Goal: Task Accomplishment & Management: Complete application form

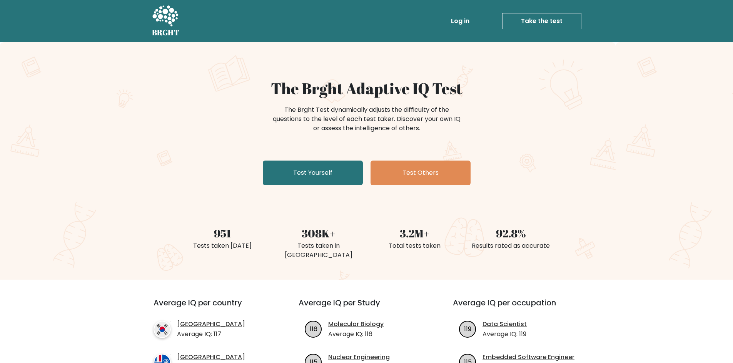
click at [558, 149] on div "The Brght Adaptive IQ Test The Brght Test dynamically adjusts the difficulty of…" at bounding box center [366, 133] width 385 height 109
click at [434, 172] on link "Test Others" at bounding box center [420, 173] width 100 height 25
click at [317, 168] on link "Test Yourself" at bounding box center [313, 173] width 100 height 25
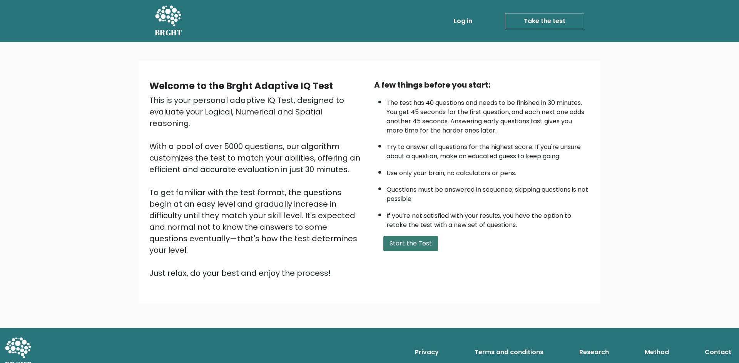
click at [418, 245] on button "Start the Test" at bounding box center [410, 243] width 55 height 15
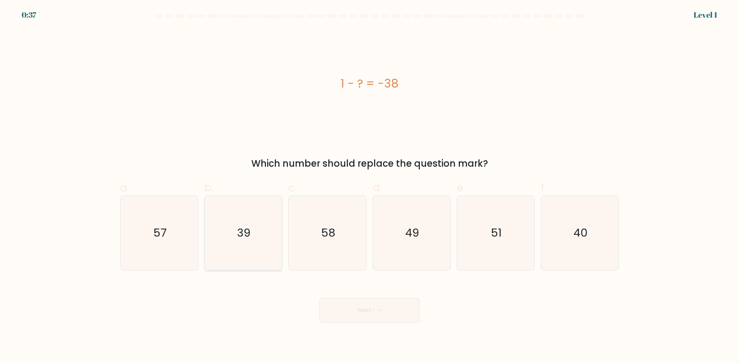
click at [242, 239] on text "39" at bounding box center [243, 232] width 13 height 15
click at [369, 187] on input "b. 39" at bounding box center [369, 184] width 0 height 5
radio input "true"
click at [365, 310] on button "Next" at bounding box center [369, 310] width 100 height 25
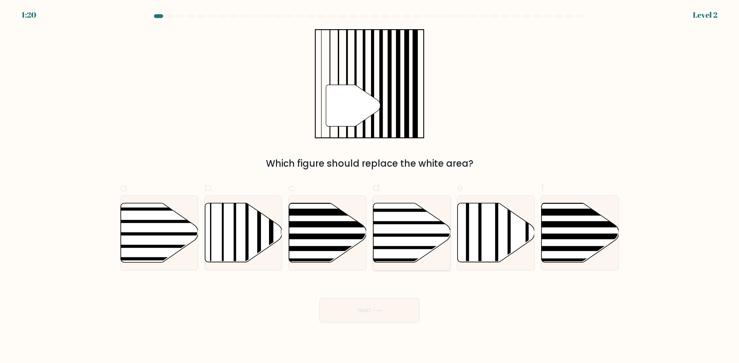
click at [398, 242] on icon at bounding box center [411, 232] width 77 height 59
click at [370, 187] on input "d." at bounding box center [369, 184] width 0 height 5
radio input "true"
click at [382, 310] on icon at bounding box center [376, 311] width 10 height 4
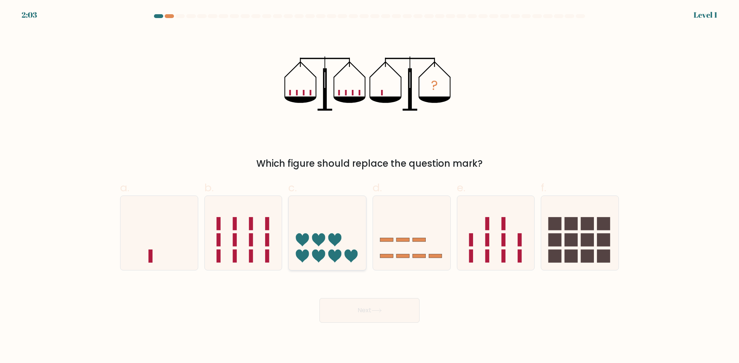
click at [332, 237] on icon at bounding box center [334, 240] width 13 height 13
click at [369, 187] on input "c." at bounding box center [369, 184] width 0 height 5
radio input "true"
click at [365, 314] on button "Next" at bounding box center [369, 310] width 100 height 25
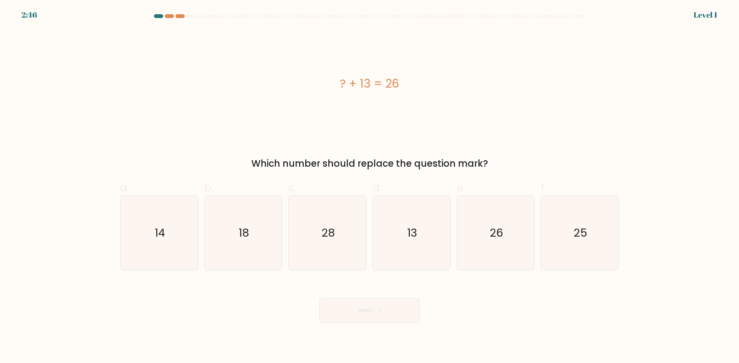
click at [432, 234] on icon "13" at bounding box center [411, 233] width 74 height 74
click at [370, 187] on input "d. 13" at bounding box center [369, 184] width 0 height 5
radio input "true"
click at [384, 308] on button "Next" at bounding box center [369, 310] width 100 height 25
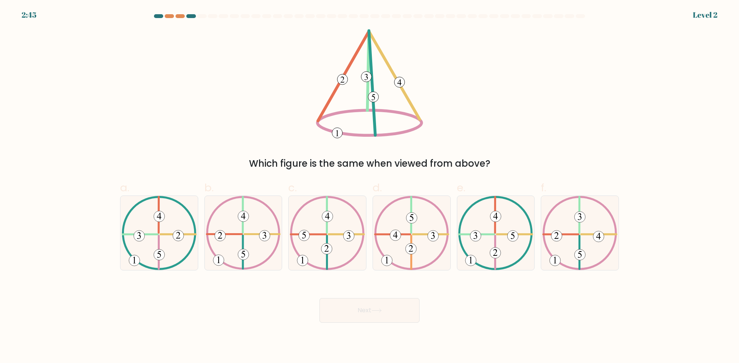
click at [490, 245] on icon at bounding box center [495, 233] width 75 height 74
click at [370, 187] on input "e." at bounding box center [369, 184] width 0 height 5
radio input "true"
click at [407, 305] on button "Next" at bounding box center [369, 310] width 100 height 25
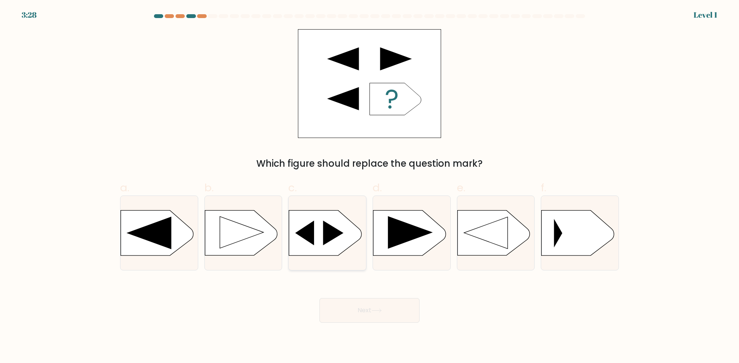
click at [313, 236] on icon at bounding box center [304, 233] width 19 height 25
click at [369, 187] on input "c." at bounding box center [369, 184] width 0 height 5
radio input "true"
click at [363, 311] on button "Next" at bounding box center [369, 310] width 100 height 25
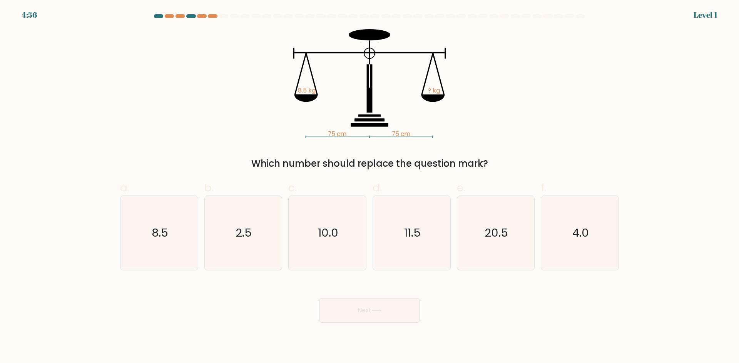
click at [485, 235] on text "20.5" at bounding box center [495, 232] width 23 height 15
click at [370, 187] on input "e. 20.5" at bounding box center [369, 184] width 0 height 5
radio input "true"
click at [377, 307] on button "Next" at bounding box center [369, 310] width 100 height 25
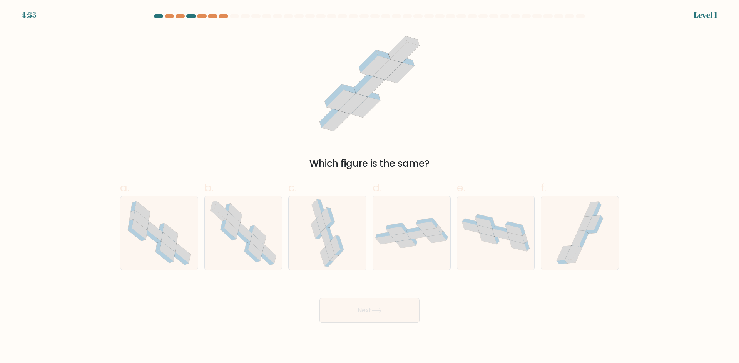
click at [574, 235] on icon at bounding box center [579, 233] width 55 height 74
click at [370, 187] on input "f." at bounding box center [369, 184] width 0 height 5
radio input "true"
click at [382, 312] on icon at bounding box center [376, 311] width 10 height 4
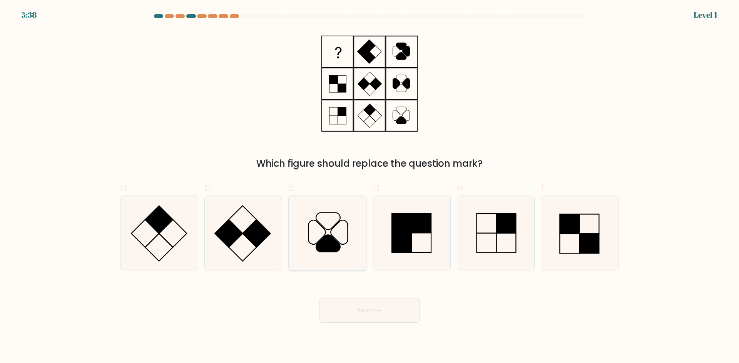
click at [345, 242] on icon at bounding box center [327, 233] width 74 height 74
click at [369, 187] on input "c." at bounding box center [369, 184] width 0 height 5
radio input "true"
click at [370, 313] on button "Next" at bounding box center [369, 310] width 100 height 25
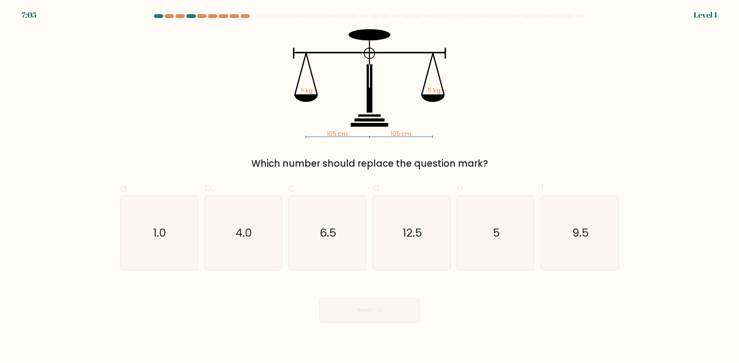
click at [412, 251] on icon "12.5" at bounding box center [411, 233] width 74 height 74
click at [370, 187] on input "d. 12.5" at bounding box center [369, 184] width 0 height 5
radio input "true"
click at [395, 313] on button "Next" at bounding box center [369, 310] width 100 height 25
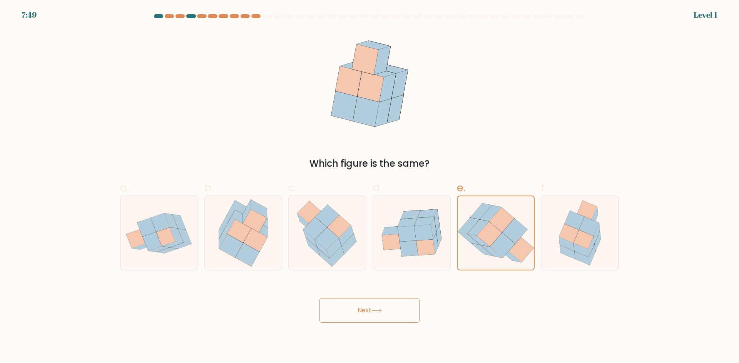
click at [383, 300] on button "Next" at bounding box center [369, 310] width 100 height 25
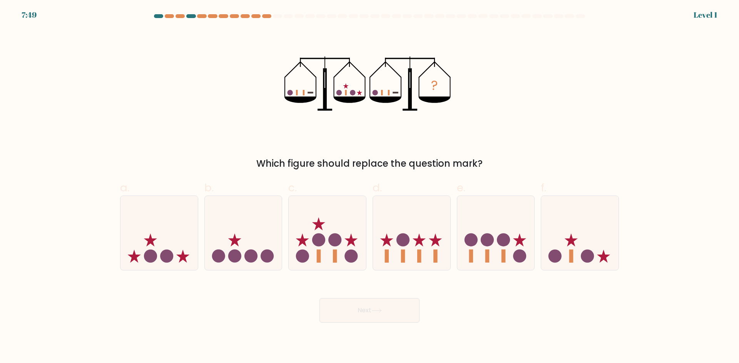
click at [367, 307] on button "Next" at bounding box center [369, 310] width 100 height 25
click at [392, 243] on icon at bounding box center [411, 233] width 77 height 64
click at [370, 187] on input "d." at bounding box center [369, 184] width 0 height 5
radio input "true"
click at [377, 315] on button "Next" at bounding box center [369, 310] width 100 height 25
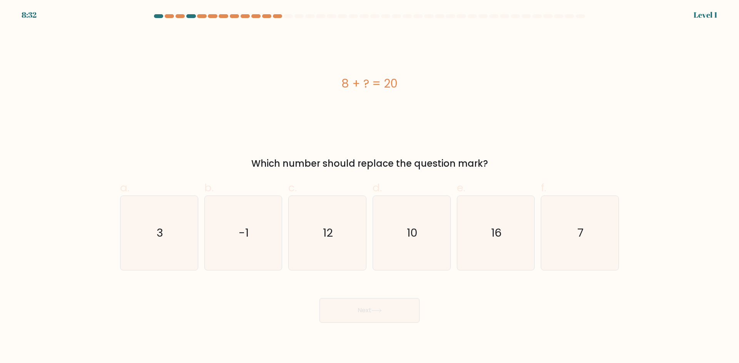
click at [332, 235] on text "12" at bounding box center [328, 232] width 10 height 15
click at [369, 187] on input "c. 12" at bounding box center [369, 184] width 0 height 5
radio input "true"
click at [350, 310] on button "Next" at bounding box center [369, 310] width 100 height 25
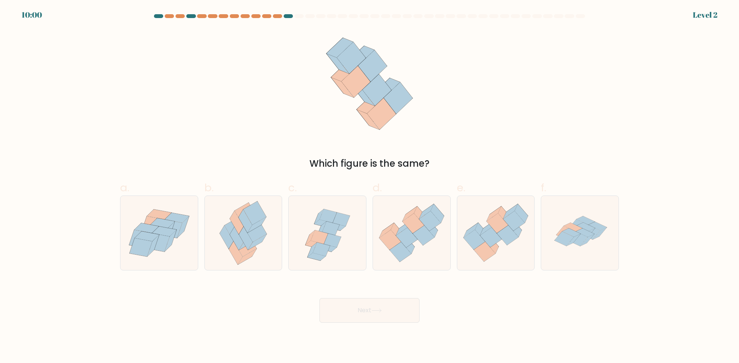
click at [390, 247] on icon at bounding box center [390, 240] width 22 height 20
click at [370, 187] on input "d." at bounding box center [369, 184] width 0 height 5
radio input "true"
click at [389, 312] on button "Next" at bounding box center [369, 310] width 100 height 25
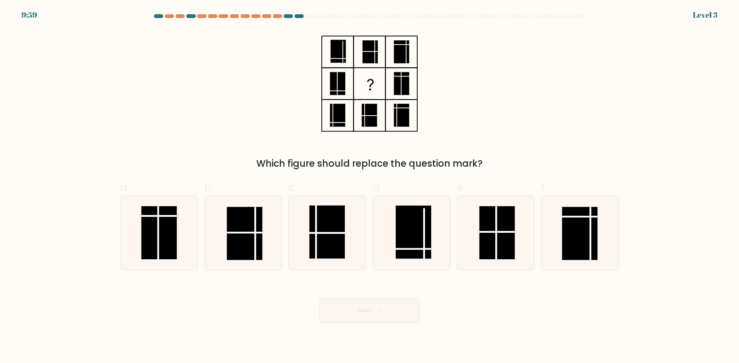
click at [438, 247] on icon at bounding box center [411, 233] width 74 height 74
click at [370, 187] on input "d." at bounding box center [369, 184] width 0 height 5
radio input "true"
click at [383, 321] on button "Next" at bounding box center [369, 310] width 100 height 25
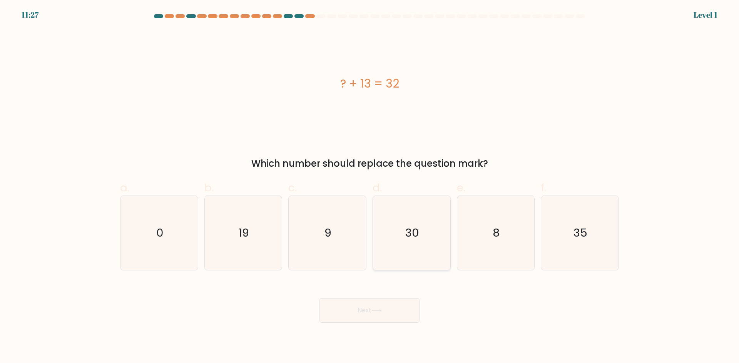
click at [446, 226] on icon "30" at bounding box center [411, 233] width 74 height 74
click at [370, 187] on input "d. 30" at bounding box center [369, 184] width 0 height 5
radio input "true"
click at [382, 310] on icon at bounding box center [376, 311] width 10 height 4
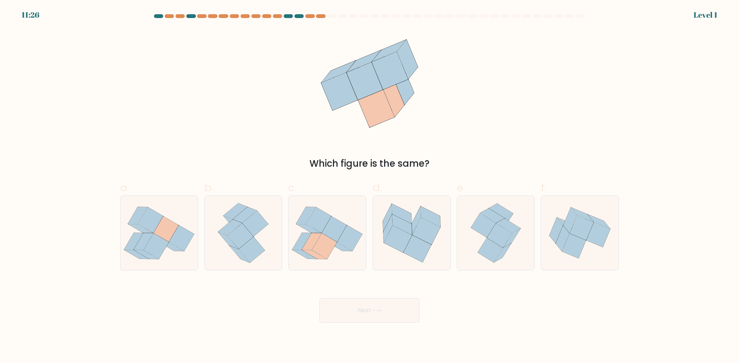
click at [437, 253] on icon at bounding box center [411, 233] width 77 height 69
click at [370, 187] on input "d." at bounding box center [369, 184] width 0 height 5
radio input "true"
click at [373, 309] on button "Next" at bounding box center [369, 310] width 100 height 25
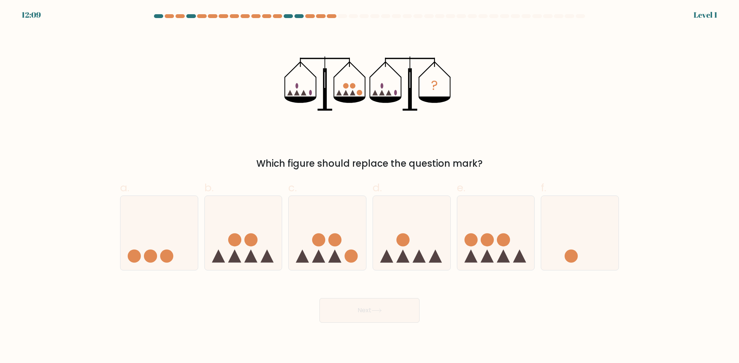
click at [477, 250] on icon at bounding box center [495, 233] width 77 height 64
click at [370, 187] on input "e." at bounding box center [369, 184] width 0 height 5
radio input "true"
click at [371, 303] on button "Next" at bounding box center [369, 310] width 100 height 25
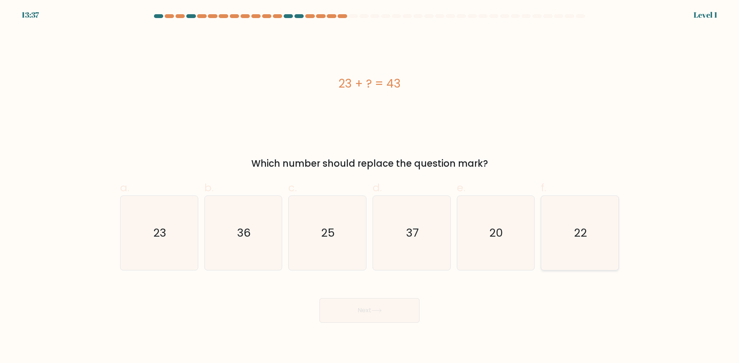
click at [542, 238] on div "22" at bounding box center [579, 233] width 78 height 75
click at [370, 187] on input "f. 22" at bounding box center [369, 184] width 0 height 5
radio input "true"
click at [376, 309] on icon at bounding box center [376, 311] width 10 height 4
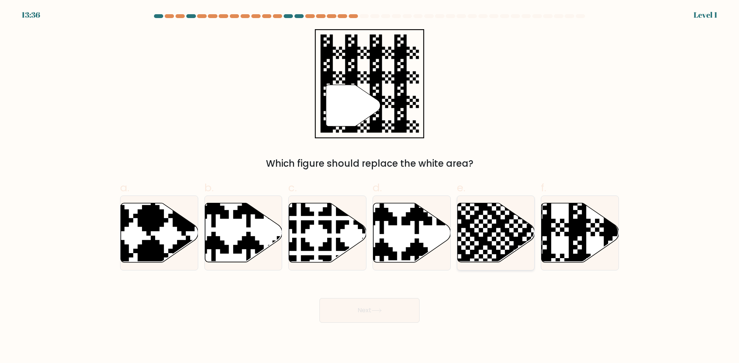
click at [487, 246] on icon at bounding box center [470, 202] width 140 height 140
click at [370, 187] on input "e." at bounding box center [369, 184] width 0 height 5
radio input "true"
click at [363, 307] on button "Next" at bounding box center [369, 310] width 100 height 25
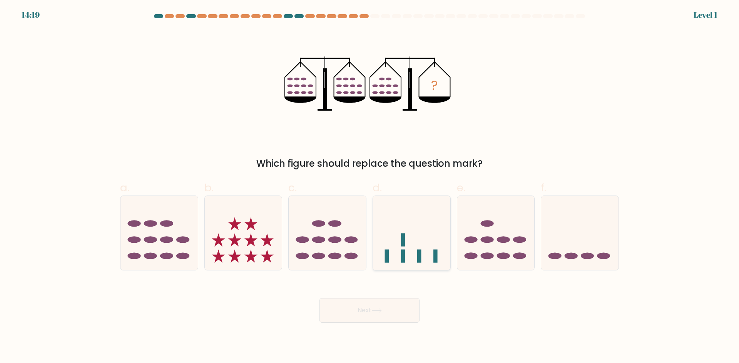
click at [394, 233] on icon at bounding box center [411, 233] width 77 height 64
click at [370, 187] on input "d." at bounding box center [369, 184] width 0 height 5
radio input "true"
click at [382, 310] on icon at bounding box center [376, 311] width 10 height 4
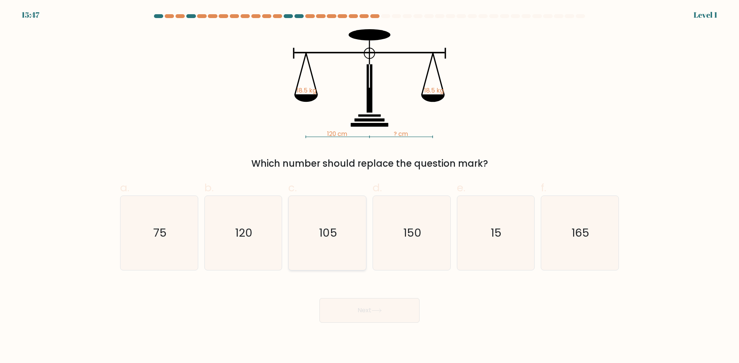
click at [338, 240] on icon "105" at bounding box center [327, 233] width 74 height 74
click at [369, 187] on input "c. 105" at bounding box center [369, 184] width 0 height 5
radio input "true"
click at [360, 311] on button "Next" at bounding box center [369, 310] width 100 height 25
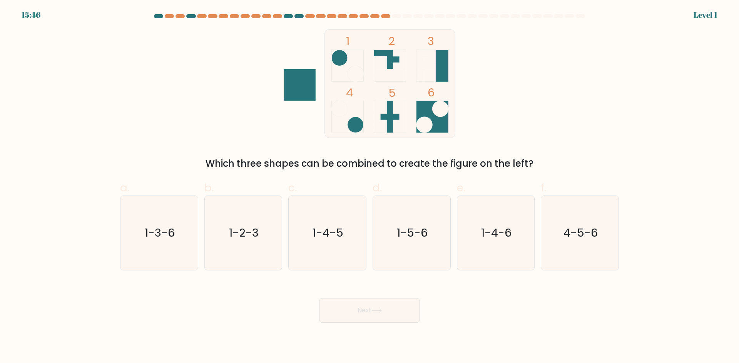
click at [258, 241] on icon "1-2-3" at bounding box center [243, 233] width 74 height 74
click at [369, 187] on input "b. 1-2-3" at bounding box center [369, 184] width 0 height 5
radio input "true"
click at [351, 305] on button "Next" at bounding box center [369, 310] width 100 height 25
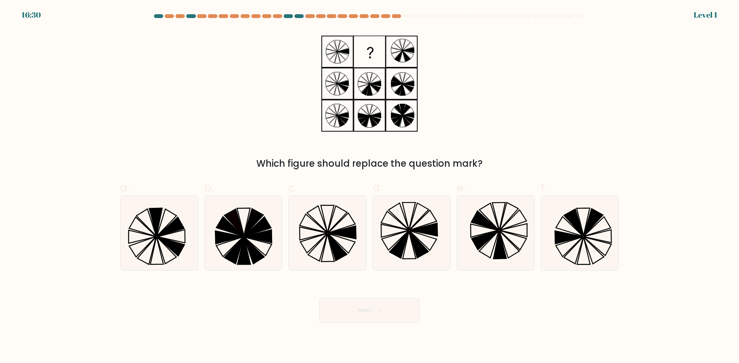
click at [315, 237] on icon at bounding box center [314, 233] width 28 height 13
click at [369, 187] on input "c." at bounding box center [369, 184] width 0 height 5
radio input "true"
click at [377, 318] on button "Next" at bounding box center [369, 310] width 100 height 25
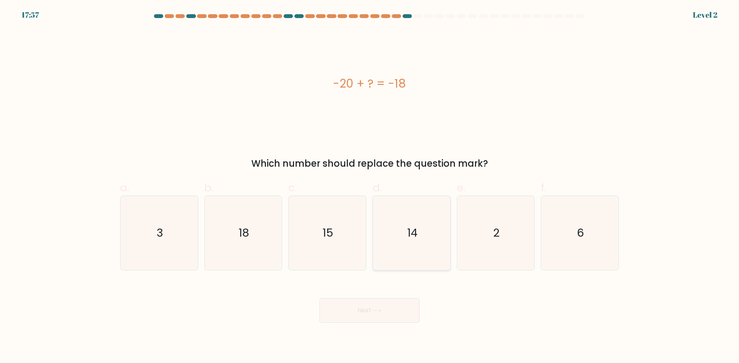
click at [406, 232] on icon "14" at bounding box center [411, 233] width 74 height 74
click at [370, 187] on input "d. 14" at bounding box center [369, 184] width 0 height 5
radio input "true"
click at [403, 308] on button "Next" at bounding box center [369, 310] width 100 height 25
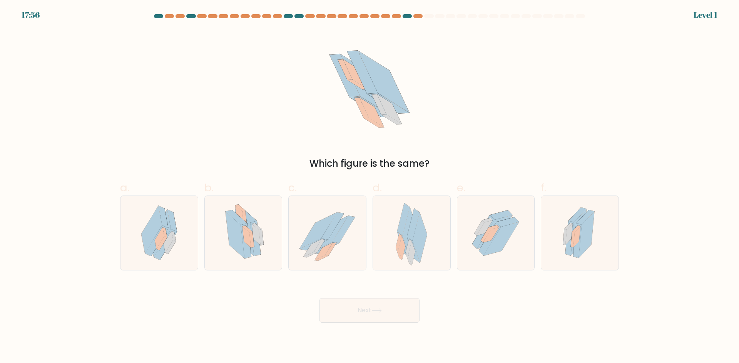
click at [421, 255] on icon at bounding box center [419, 238] width 15 height 50
click at [370, 187] on input "d." at bounding box center [369, 184] width 0 height 5
radio input "true"
drag, startPoint x: 393, startPoint y: 317, endPoint x: 362, endPoint y: 301, distance: 35.6
click at [393, 317] on button "Next" at bounding box center [369, 310] width 100 height 25
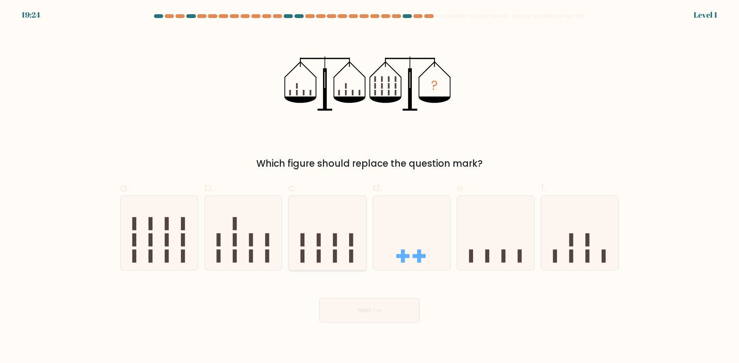
click at [331, 252] on icon at bounding box center [326, 233] width 77 height 64
click at [369, 187] on input "c." at bounding box center [369, 184] width 0 height 5
radio input "true"
click at [358, 312] on button "Next" at bounding box center [369, 310] width 100 height 25
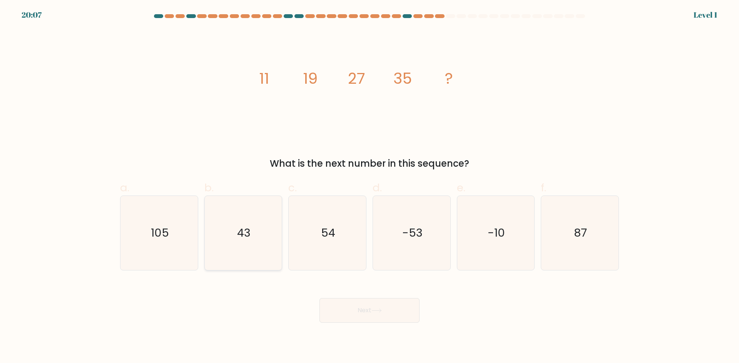
click at [279, 242] on icon "43" at bounding box center [243, 233] width 74 height 74
click at [369, 187] on input "b. 43" at bounding box center [369, 184] width 0 height 5
radio input "true"
click at [351, 309] on button "Next" at bounding box center [369, 310] width 100 height 25
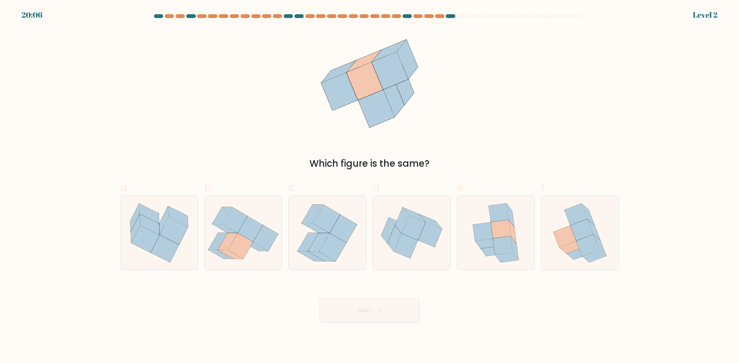
click at [351, 233] on icon at bounding box center [343, 229] width 27 height 28
click at [369, 187] on input "c." at bounding box center [369, 184] width 0 height 5
radio input "true"
click at [370, 304] on button "Next" at bounding box center [369, 310] width 100 height 25
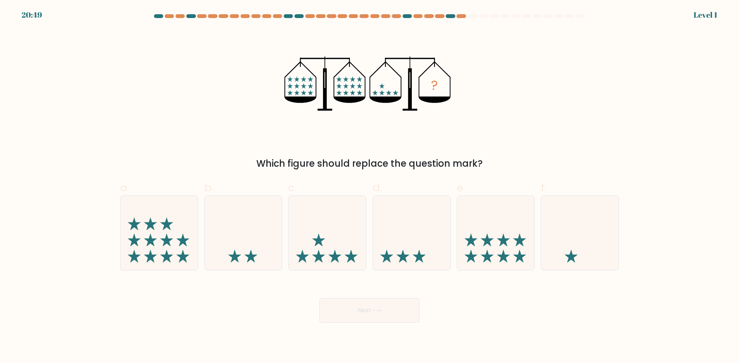
click at [401, 241] on icon at bounding box center [411, 233] width 77 height 64
click at [370, 187] on input "d." at bounding box center [369, 184] width 0 height 5
radio input "true"
click at [382, 304] on button "Next" at bounding box center [369, 310] width 100 height 25
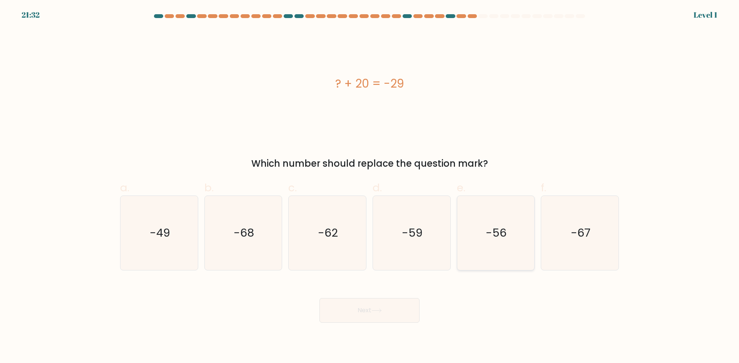
click at [470, 252] on icon "-56" at bounding box center [495, 233] width 74 height 74
click at [370, 187] on input "e. -56" at bounding box center [369, 184] width 0 height 5
radio input "true"
click at [387, 310] on button "Next" at bounding box center [369, 310] width 100 height 25
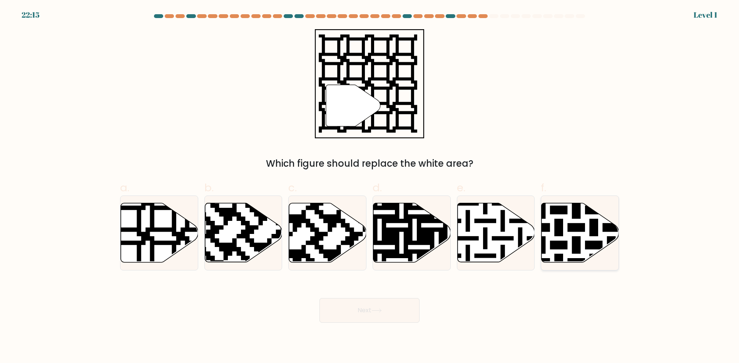
click at [562, 242] on icon at bounding box center [602, 202] width 140 height 140
click at [370, 187] on input "f." at bounding box center [369, 184] width 0 height 5
radio input "true"
click at [375, 308] on button "Next" at bounding box center [369, 310] width 100 height 25
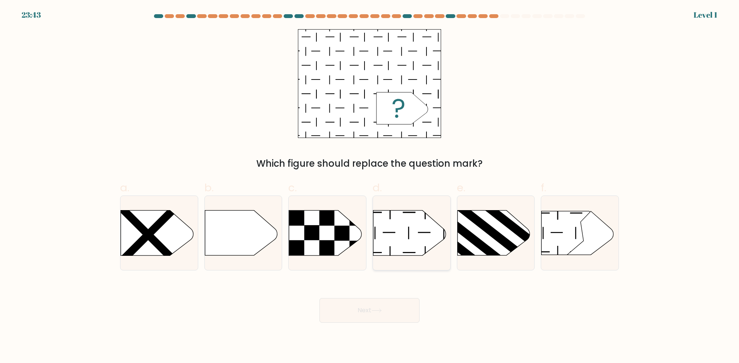
click at [391, 241] on icon at bounding box center [409, 233] width 72 height 45
click at [370, 187] on input "d." at bounding box center [369, 184] width 0 height 5
radio input "true"
click at [380, 309] on button "Next" at bounding box center [369, 310] width 100 height 25
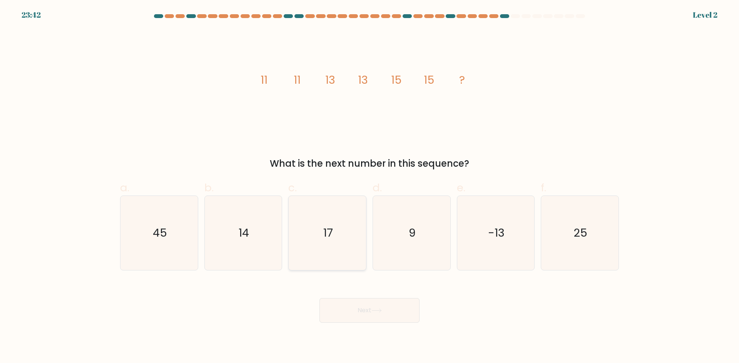
click at [340, 231] on icon "17" at bounding box center [327, 233] width 74 height 74
click at [369, 187] on input "c. 17" at bounding box center [369, 184] width 0 height 5
radio input "true"
click at [346, 305] on button "Next" at bounding box center [369, 310] width 100 height 25
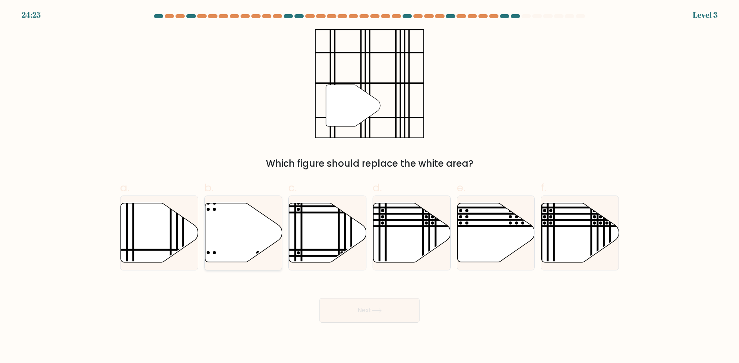
click at [263, 237] on icon at bounding box center [243, 232] width 77 height 59
click at [369, 187] on input "b." at bounding box center [369, 184] width 0 height 5
radio input "true"
drag, startPoint x: 346, startPoint y: 313, endPoint x: 346, endPoint y: 305, distance: 7.7
click at [346, 313] on button "Next" at bounding box center [369, 310] width 100 height 25
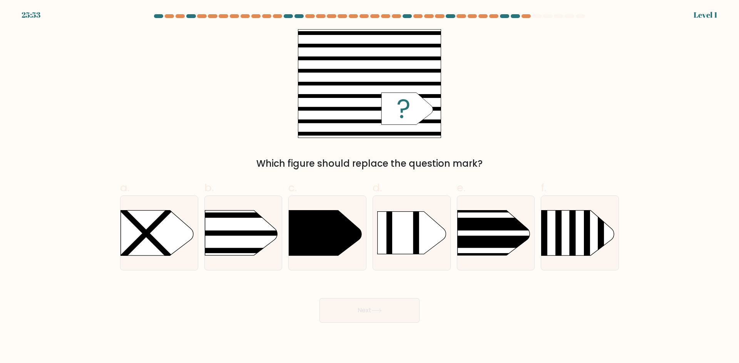
click at [348, 241] on icon at bounding box center [325, 233] width 72 height 45
click at [369, 187] on input "c." at bounding box center [369, 184] width 0 height 5
radio input "true"
click at [358, 310] on button "Next" at bounding box center [369, 310] width 100 height 25
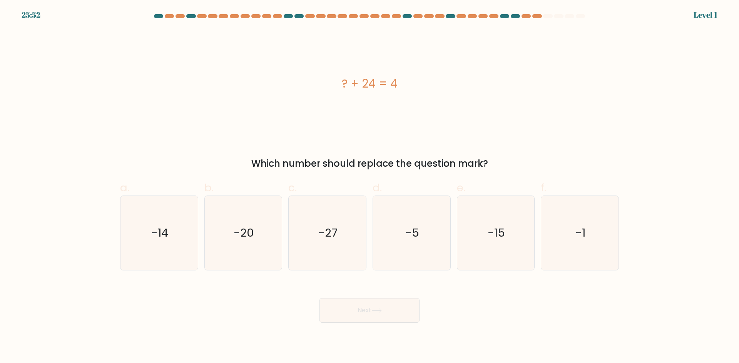
click at [398, 237] on icon "-5" at bounding box center [411, 233] width 74 height 74
click at [370, 187] on input "d. -5" at bounding box center [369, 184] width 0 height 5
radio input "true"
click at [399, 301] on button "Next" at bounding box center [369, 310] width 100 height 25
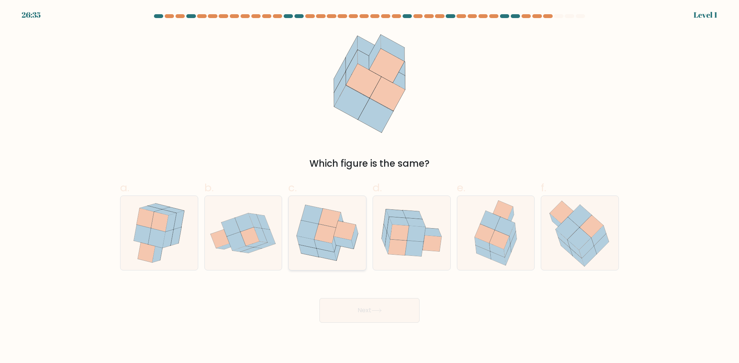
click at [345, 249] on icon at bounding box center [326, 233] width 77 height 67
click at [369, 187] on input "c." at bounding box center [369, 184] width 0 height 5
radio input "true"
click at [359, 317] on button "Next" at bounding box center [369, 310] width 100 height 25
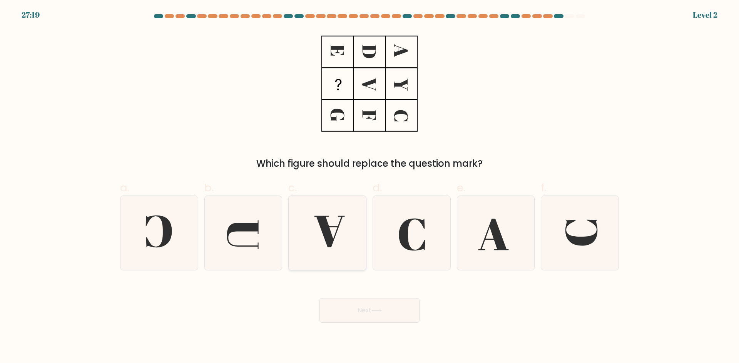
click at [348, 252] on icon at bounding box center [327, 233] width 74 height 74
click at [369, 187] on input "c." at bounding box center [369, 184] width 0 height 5
radio input "true"
click at [363, 322] on button "Next" at bounding box center [369, 310] width 100 height 25
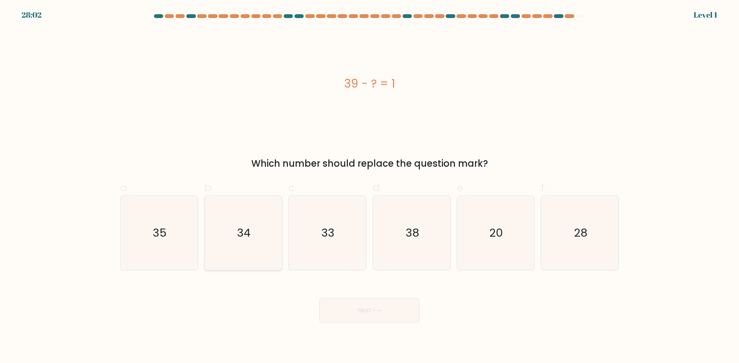
click at [270, 247] on icon "34" at bounding box center [243, 233] width 74 height 74
click at [369, 187] on input "b. 34" at bounding box center [369, 184] width 0 height 5
radio input "true"
click at [355, 310] on button "Next" at bounding box center [369, 310] width 100 height 25
click at [490, 225] on icon "20" at bounding box center [495, 233] width 74 height 74
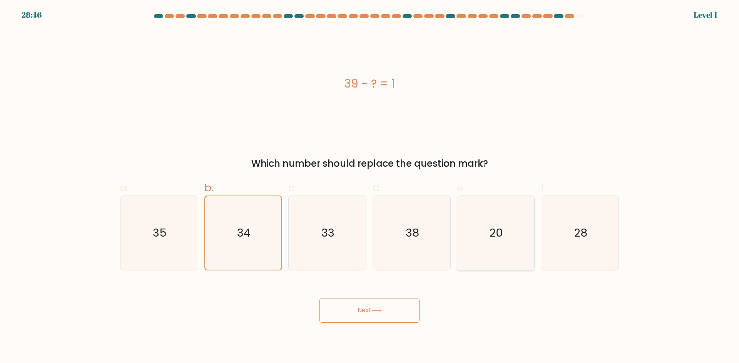
click at [370, 187] on input "e. 20" at bounding box center [369, 184] width 0 height 5
radio input "true"
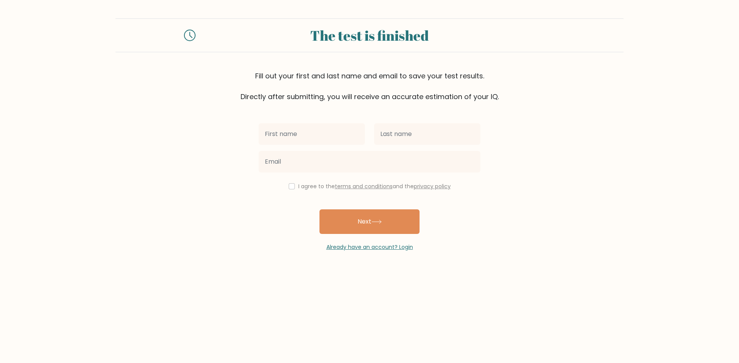
click at [300, 129] on input "text" at bounding box center [311, 134] width 106 height 22
click at [318, 137] on input "text" at bounding box center [311, 134] width 106 height 22
type input "CK"
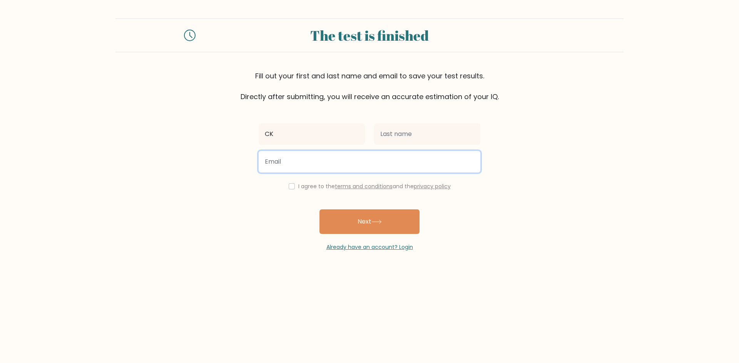
click at [331, 168] on input "email" at bounding box center [369, 162] width 222 height 22
paste input "y3m0icefrm@wyoxafp.com"
type input "y3m0icefrm@wyoxafp.com"
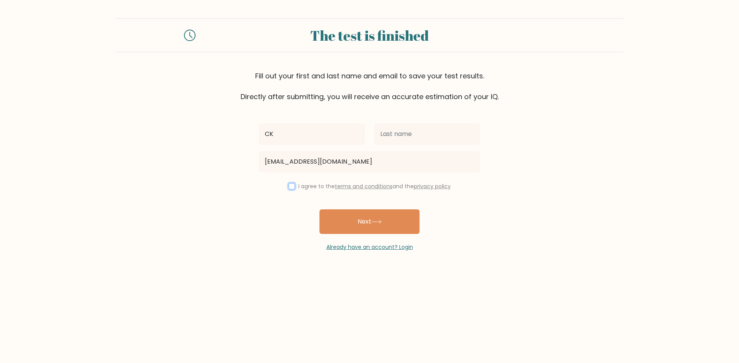
click at [290, 187] on input "checkbox" at bounding box center [291, 186] width 6 height 6
checkbox input "true"
click at [398, 227] on button "Next" at bounding box center [369, 222] width 100 height 25
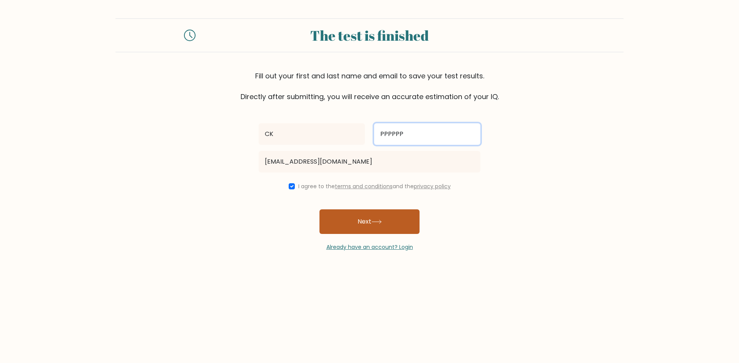
type input "PPPPPP"
click at [382, 228] on button "Next" at bounding box center [369, 222] width 100 height 25
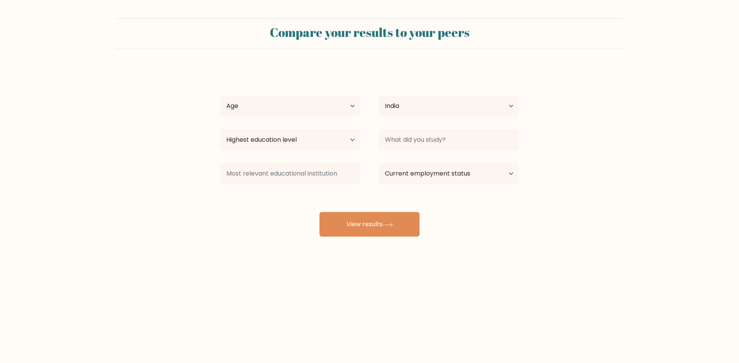
select select "IN"
click at [315, 113] on select "Age Under [DEMOGRAPHIC_DATA] [DEMOGRAPHIC_DATA] [DEMOGRAPHIC_DATA] [DEMOGRAPHIC…" at bounding box center [290, 106] width 140 height 22
select select "45_54"
click at [220, 95] on select "Age Under [DEMOGRAPHIC_DATA] [DEMOGRAPHIC_DATA] [DEMOGRAPHIC_DATA] [DEMOGRAPHIC…" at bounding box center [290, 106] width 140 height 22
drag, startPoint x: 462, startPoint y: 105, endPoint x: 448, endPoint y: 113, distance: 16.7
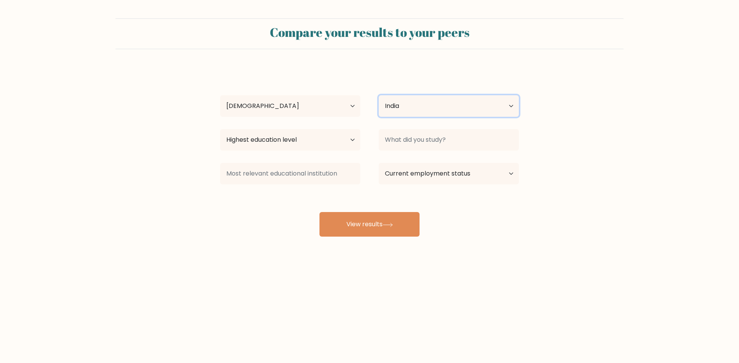
click at [462, 105] on select "Country [GEOGRAPHIC_DATA] [GEOGRAPHIC_DATA] [GEOGRAPHIC_DATA] [US_STATE] [GEOGR…" at bounding box center [448, 106] width 140 height 22
click at [290, 148] on select "Highest education level No schooling Primary Lower Secondary Upper Secondary Oc…" at bounding box center [290, 140] width 140 height 22
select select "masters_degree"
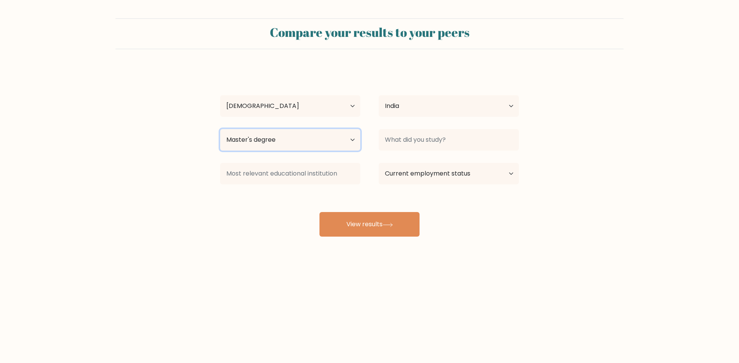
click at [220, 129] on select "Highest education level No schooling Primary Lower Secondary Upper Secondary Oc…" at bounding box center [290, 140] width 140 height 22
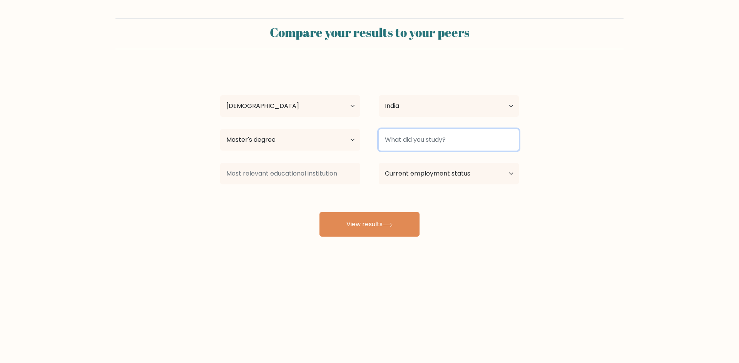
click at [423, 143] on input at bounding box center [448, 140] width 140 height 22
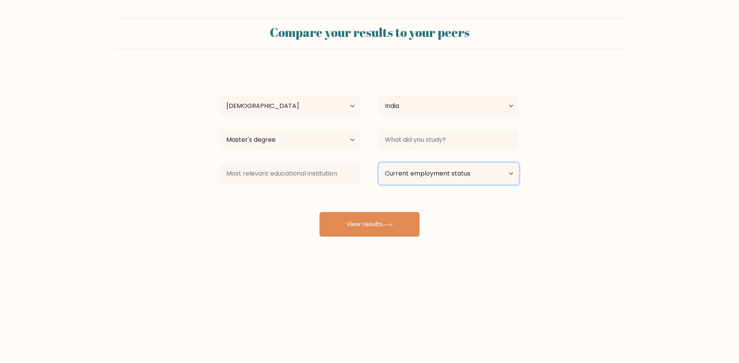
click at [415, 178] on select "Current employment status Employed Student Retired Other / prefer not to answer" at bounding box center [448, 174] width 140 height 22
select select "employed"
click at [378, 163] on select "Current employment status Employed Student Retired Other / prefer not to answer" at bounding box center [448, 174] width 140 height 22
click at [320, 185] on div at bounding box center [290, 174] width 158 height 28
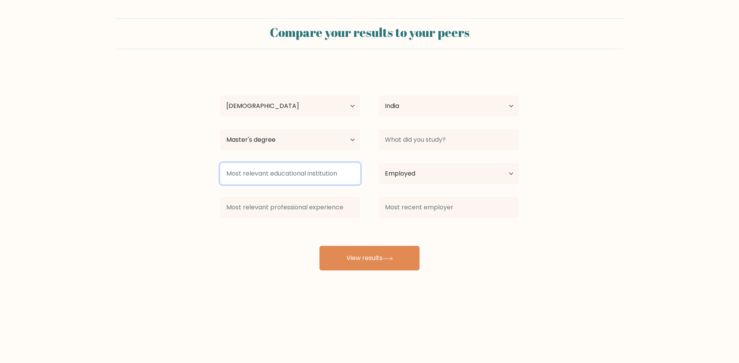
click at [320, 177] on input at bounding box center [290, 174] width 140 height 22
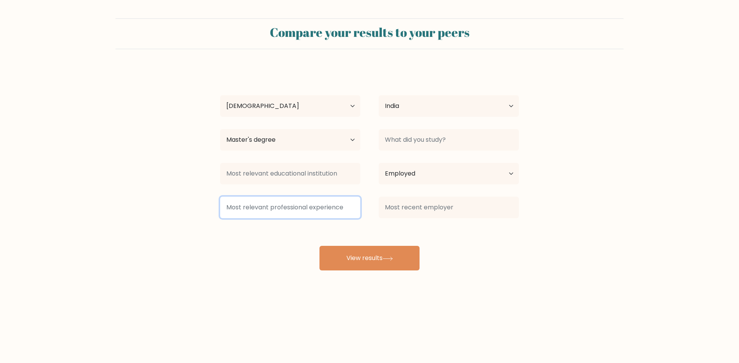
click at [326, 205] on input at bounding box center [290, 208] width 140 height 22
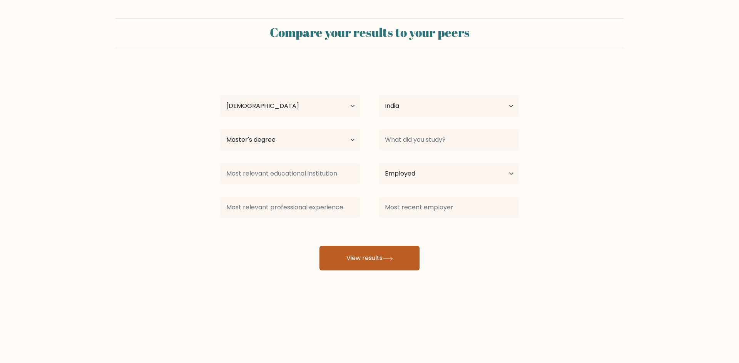
click at [380, 262] on button "View results" at bounding box center [369, 258] width 100 height 25
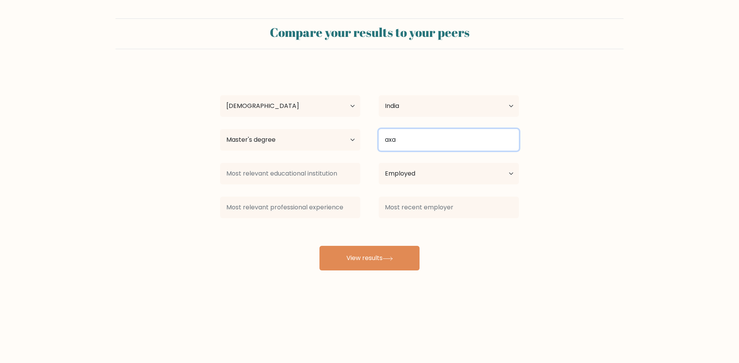
type input "axa"
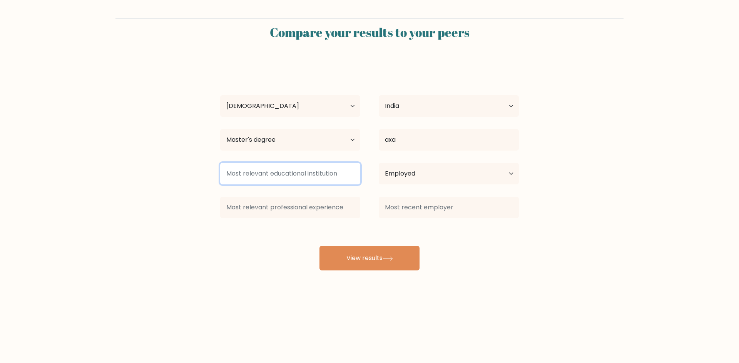
click at [288, 179] on input at bounding box center [290, 174] width 140 height 22
type input "asassa"
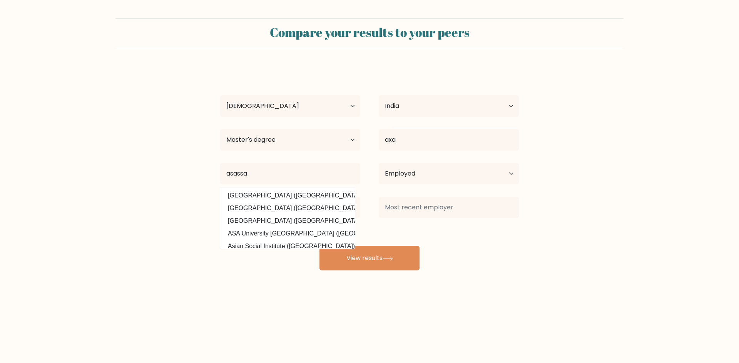
click at [285, 207] on div "CK PPPPPP Age Under 18 years old 18-24 years old 25-34 years old 35-44 years ol…" at bounding box center [369, 169] width 308 height 203
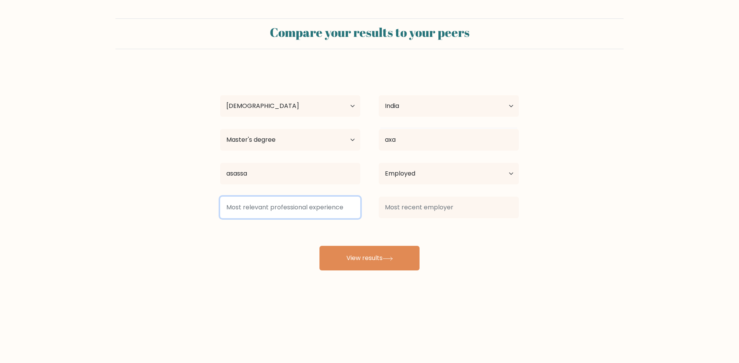
click at [289, 210] on input at bounding box center [290, 208] width 140 height 22
type input "as"
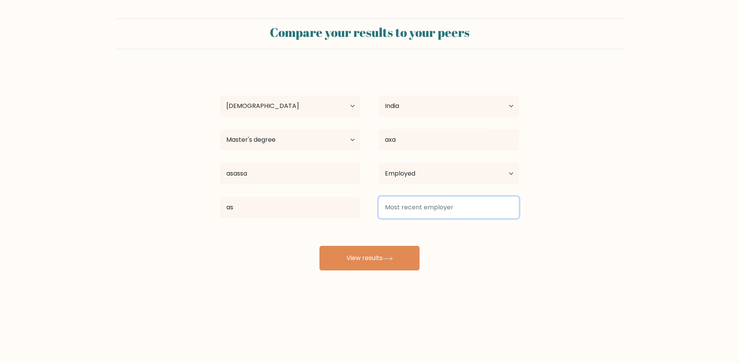
click at [412, 205] on input at bounding box center [448, 208] width 140 height 22
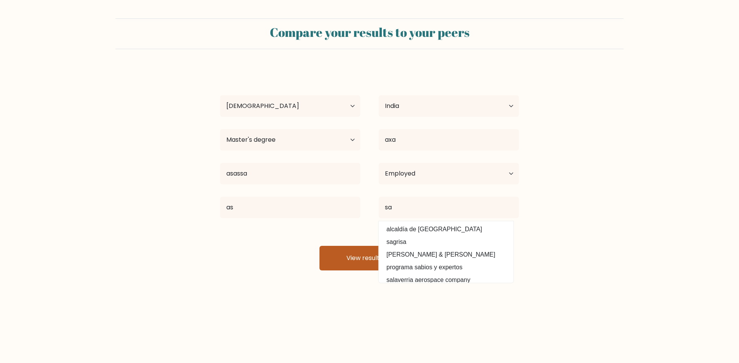
click at [387, 252] on option "sagastume & ramos" at bounding box center [445, 255] width 131 height 12
type input "sagastume & ramos"
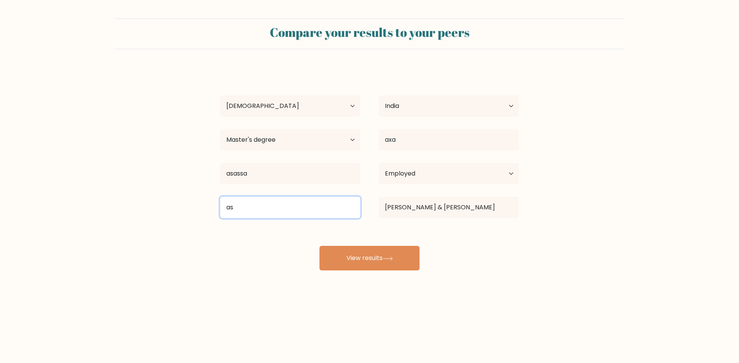
click at [328, 215] on input "as" at bounding box center [290, 208] width 140 height 22
type input "a"
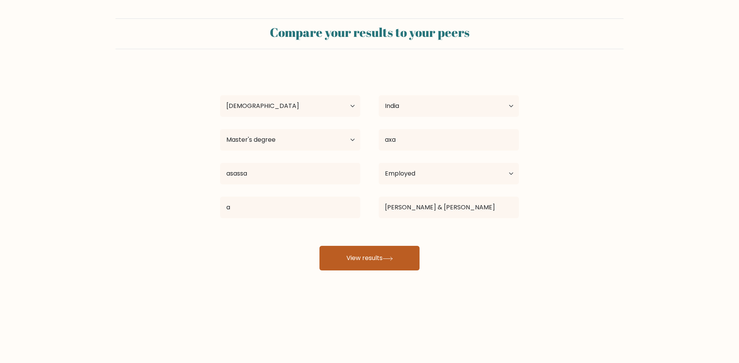
click at [341, 255] on button "View results" at bounding box center [369, 258] width 100 height 25
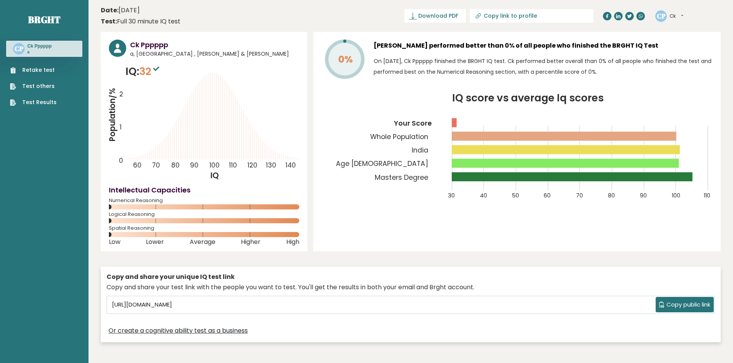
click at [678, 16] on button "Ck" at bounding box center [676, 16] width 14 height 8
drag, startPoint x: 174, startPoint y: 137, endPoint x: 224, endPoint y: 105, distance: 59.7
click at [224, 105] on icon "Population/% IQ 0 1 2 60 70 80 90 100 110 120 130 140" at bounding box center [204, 122] width 190 height 117
click at [227, 102] on icon "Population/% IQ 0 1 2 60 70 80 90 100 110 120 130 140" at bounding box center [204, 122] width 190 height 117
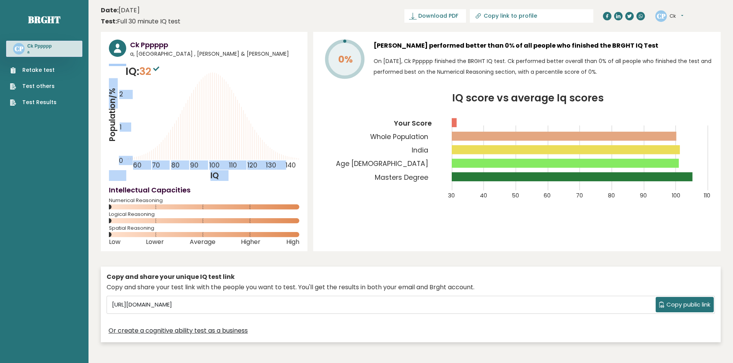
drag, startPoint x: 113, startPoint y: 110, endPoint x: 162, endPoint y: 130, distance: 52.8
click at [145, 137] on icon "Population/% IQ 0 1 2 60 70 80 90 100 110 120 130 140" at bounding box center [204, 122] width 190 height 117
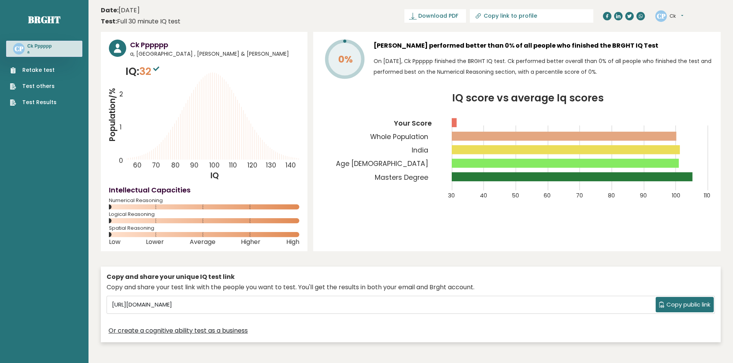
click at [207, 114] on icon "Population/% IQ 0 1 2 60 70 80 90 100 110 120 130 140" at bounding box center [204, 122] width 190 height 117
drag, startPoint x: 165, startPoint y: 55, endPoint x: 186, endPoint y: 57, distance: 21.3
click at [186, 57] on span "a, [GEOGRAPHIC_DATA] , [PERSON_NAME] & [PERSON_NAME]" at bounding box center [214, 54] width 169 height 8
click at [192, 85] on icon "Population/% IQ 0 1 2 60 70 80 90 100 110 120 130 140" at bounding box center [204, 122] width 190 height 117
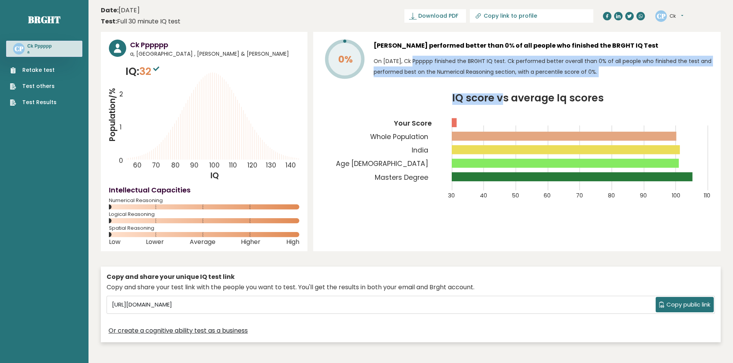
drag, startPoint x: 392, startPoint y: 55, endPoint x: 493, endPoint y: 102, distance: 111.5
click at [498, 100] on div "0% Ck Pppppp performed better than 0% of all people who finished the BRGHT IQ T…" at bounding box center [516, 142] width 407 height 220
click at [492, 106] on icon "IQ score vs average Iq scores 30 40 50 60 70 80 90 100 110 Your Score Whole Pop…" at bounding box center [516, 151] width 391 height 116
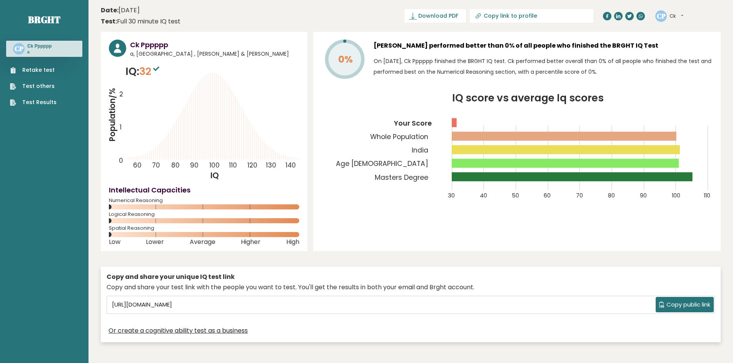
drag, startPoint x: 457, startPoint y: 124, endPoint x: 464, endPoint y: 125, distance: 7.7
click at [464, 125] on icon "IQ score vs average Iq scores 30 40 50 60 70 80 90 100 110 Your Score Whole Pop…" at bounding box center [516, 151] width 391 height 116
click at [464, 135] on rect at bounding box center [564, 136] width 225 height 9
click at [515, 113] on icon "IQ score vs average Iq scores 30 40 50 60 70 80 90 100 110 Your Score Whole Pop…" at bounding box center [516, 151] width 391 height 116
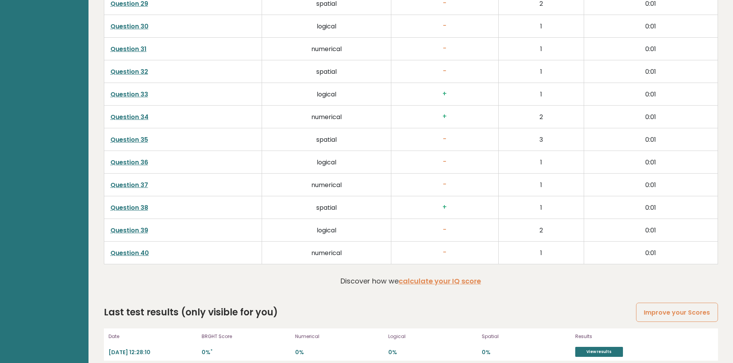
click at [362, 95] on td "logical" at bounding box center [326, 94] width 129 height 23
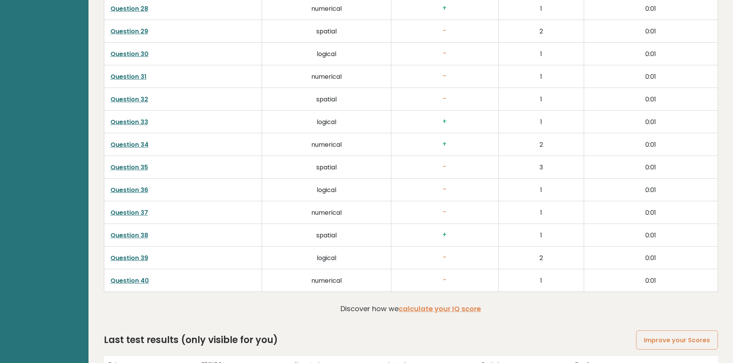
scroll to position [1944, 0]
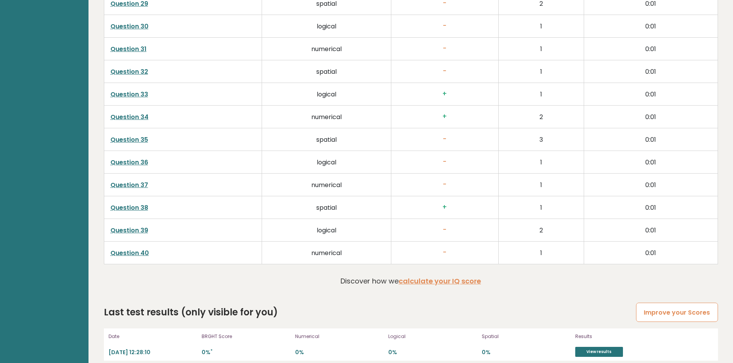
click at [660, 303] on link "Improve your Scores" at bounding box center [677, 313] width 82 height 20
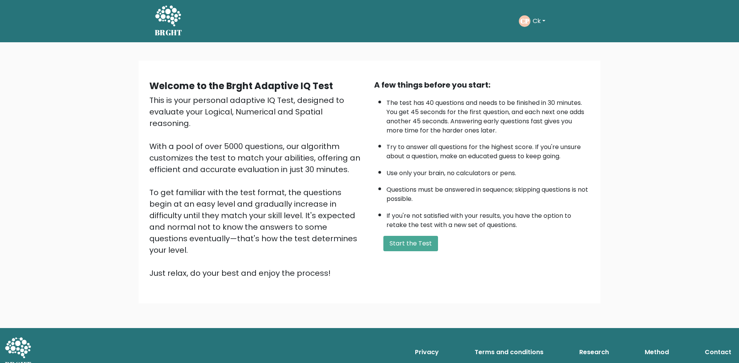
click at [542, 21] on button "Ck" at bounding box center [538, 21] width 17 height 10
click at [538, 56] on link "Profile" at bounding box center [549, 57] width 61 height 12
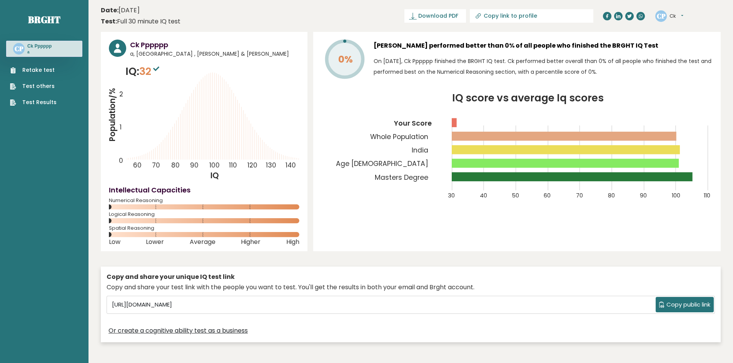
click at [672, 19] on button "Ck" at bounding box center [676, 16] width 14 height 8
click at [632, 96] on icon "IQ score vs average Iq scores 30 40 50 60 70 80 90 100 110 Your Score Whole Pop…" at bounding box center [516, 151] width 391 height 116
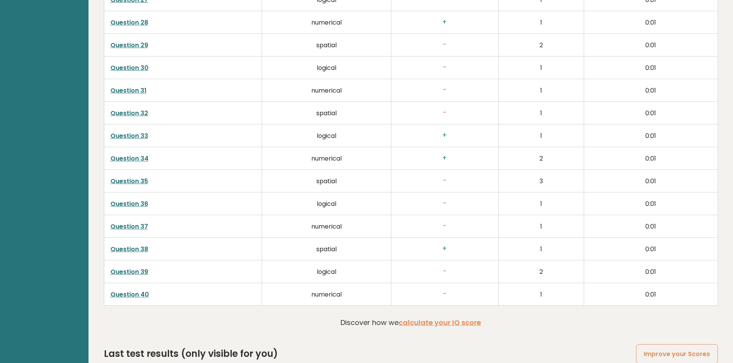
scroll to position [1944, 0]
